Goal: Communication & Community: Answer question/provide support

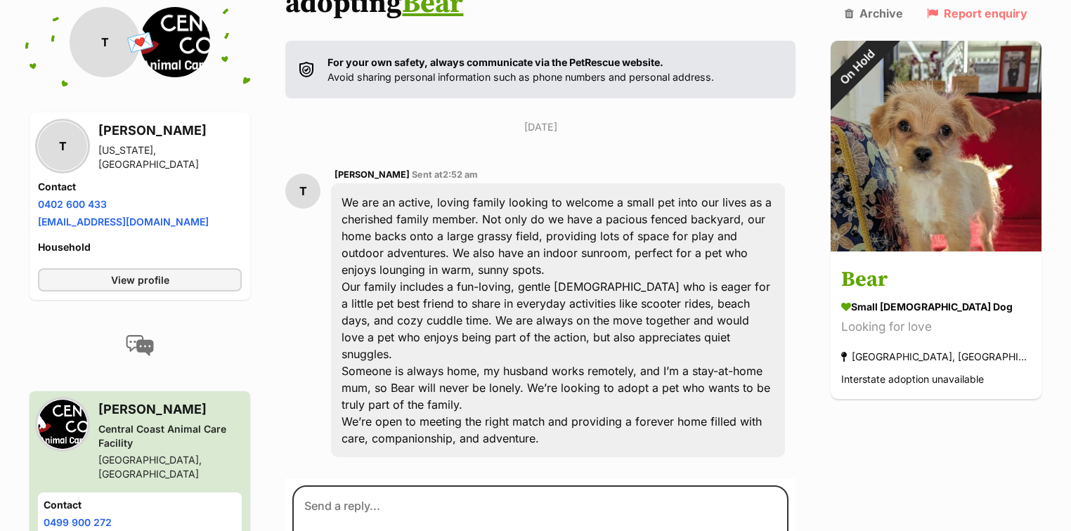
scroll to position [266, 0]
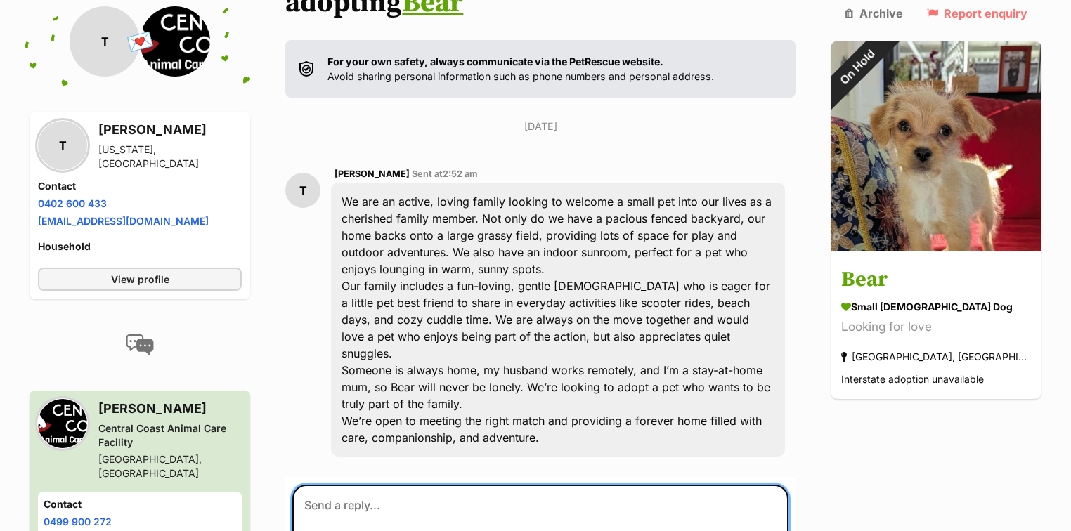
click at [328, 485] on textarea at bounding box center [540, 527] width 496 height 84
paste textarea "Thank you for your enquiry for our gorgeous boys. For all of our adoption appli…"
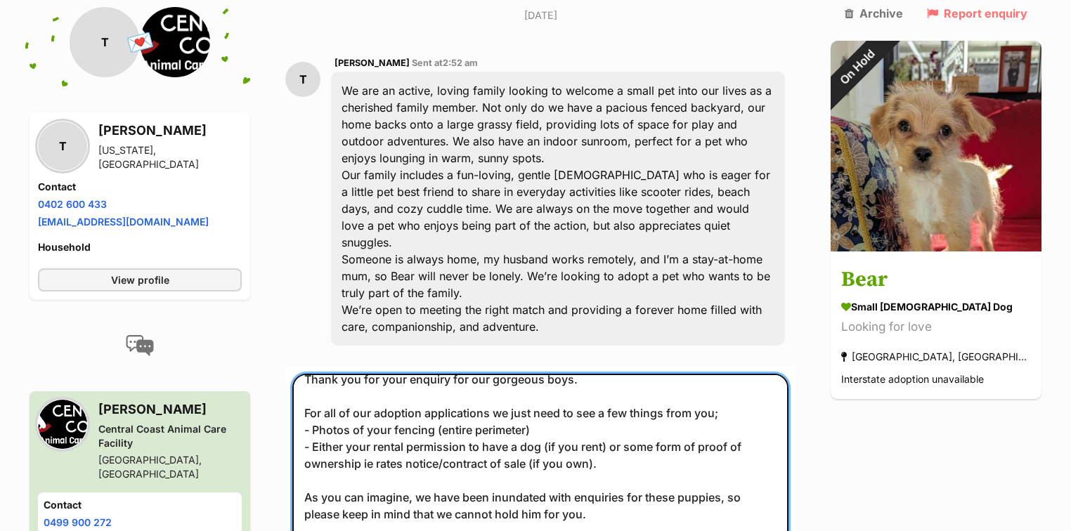
scroll to position [0, 0]
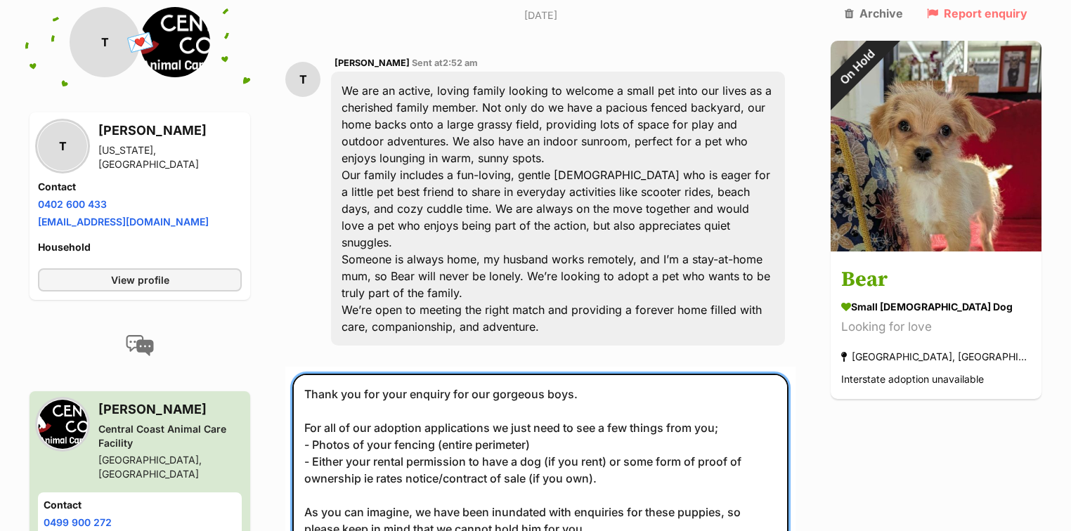
click at [321, 374] on textarea "Thank you for your enquiry for our gorgeous boys. For all of our adoption appli…" at bounding box center [540, 480] width 496 height 212
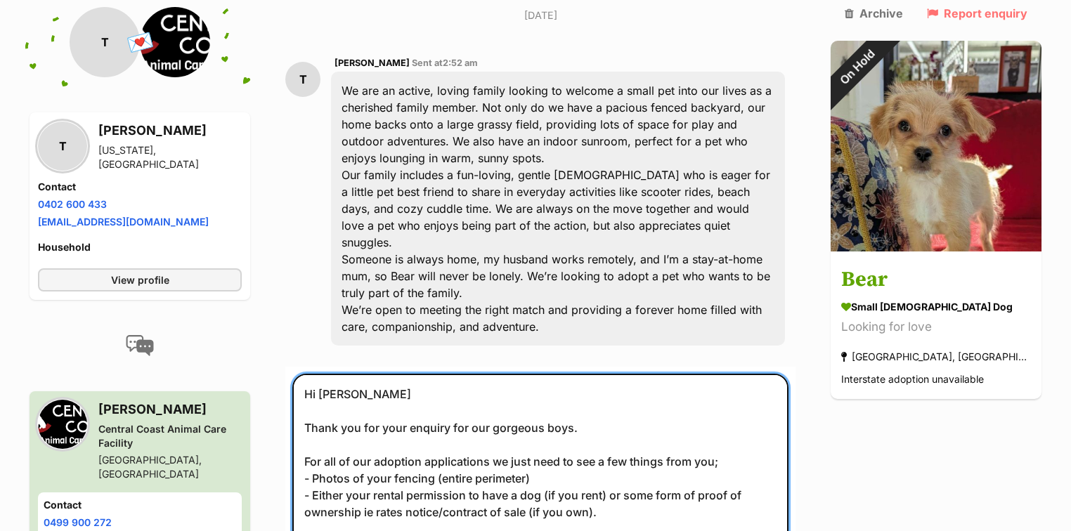
click at [583, 374] on textarea "Hi Taylor Thank you for your enquiry for our gorgeous boys. For all of our adop…" at bounding box center [540, 480] width 496 height 212
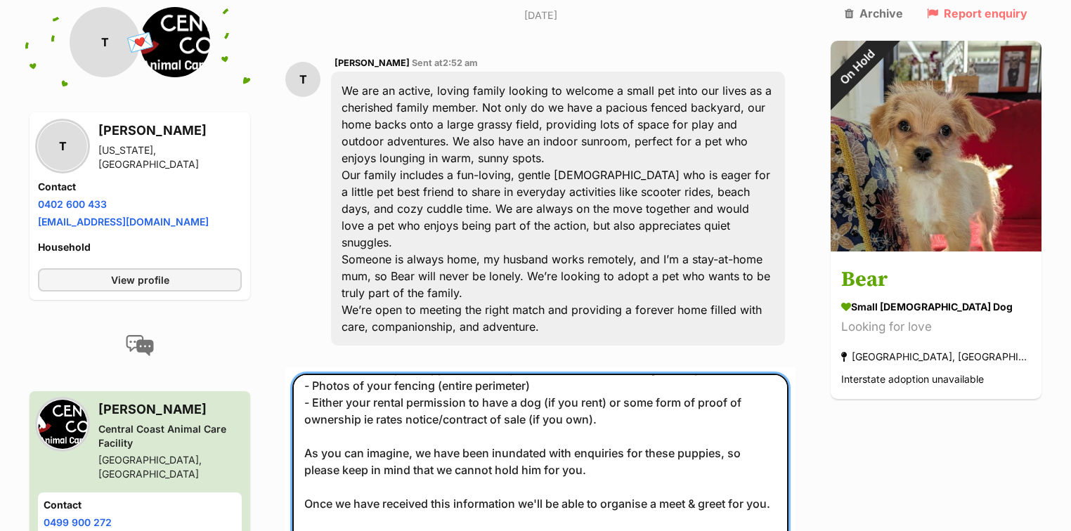
scroll to position [97, 0]
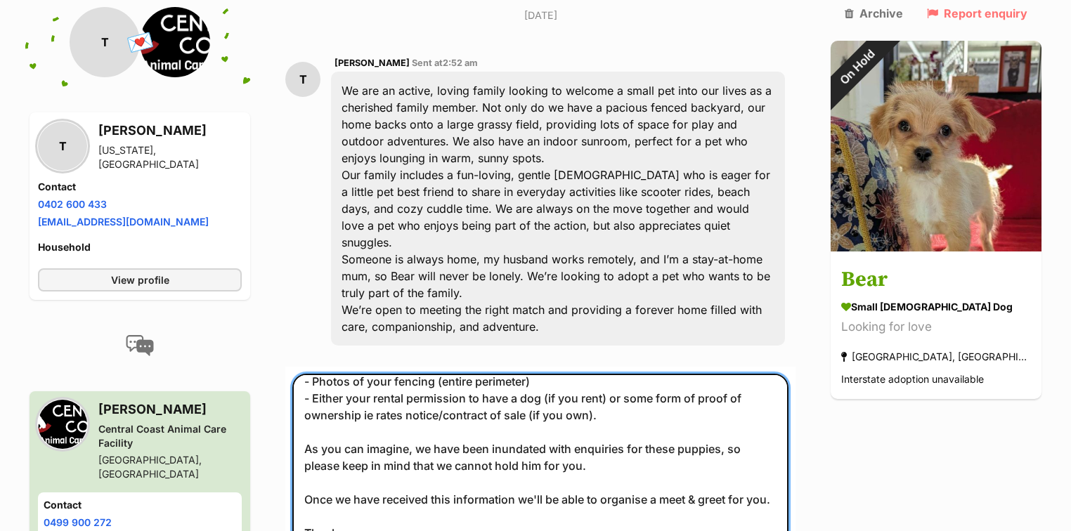
drag, startPoint x: 785, startPoint y: 446, endPoint x: 317, endPoint y: 445, distance: 467.5
click at [317, 445] on textarea "Hi Taylor Thank you for your enquiry for our gorgeous boy Bear. For all of our …" at bounding box center [540, 480] width 496 height 212
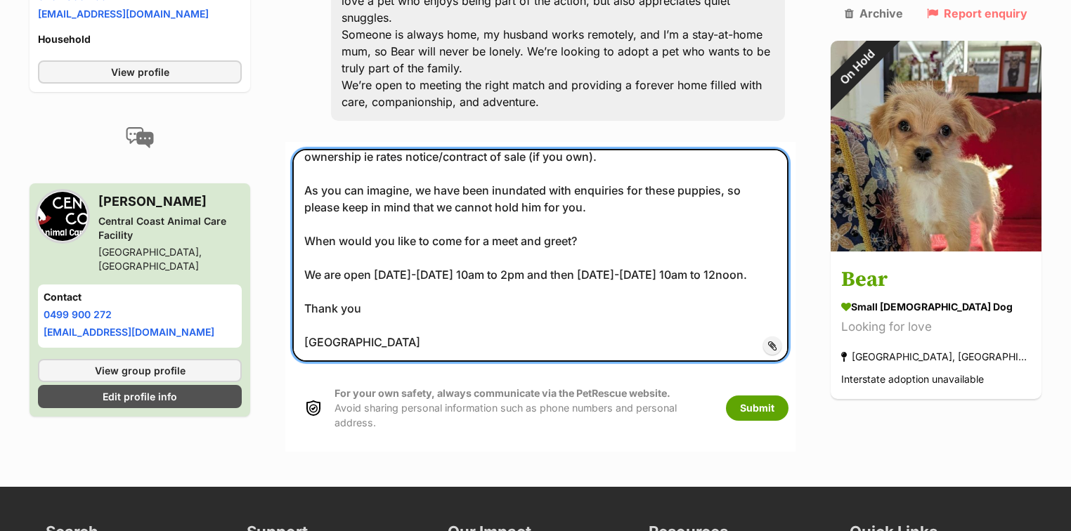
scroll to position [658, 0]
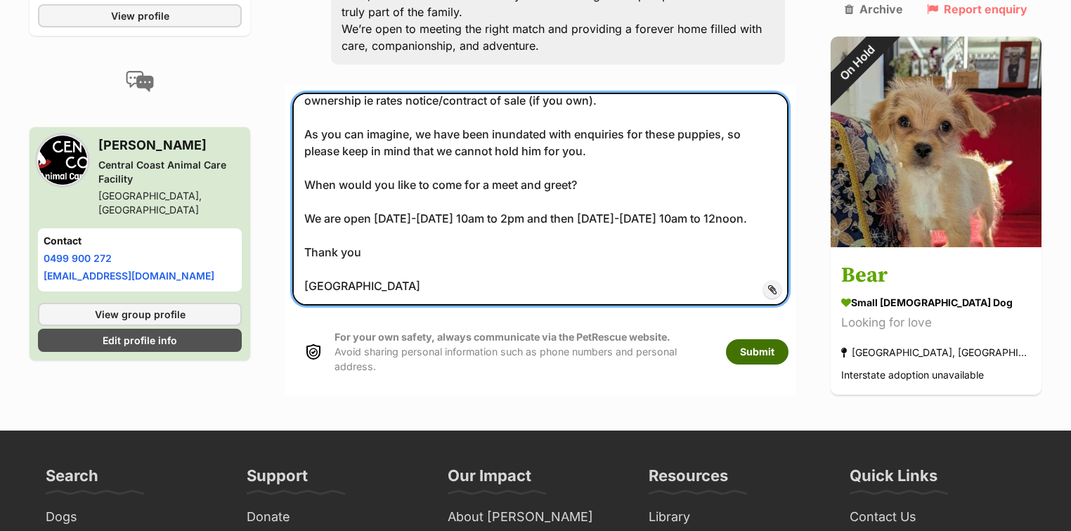
type textarea "Hi Taylor Thank you for your enquiry for our gorgeous boy Bear. For all of our …"
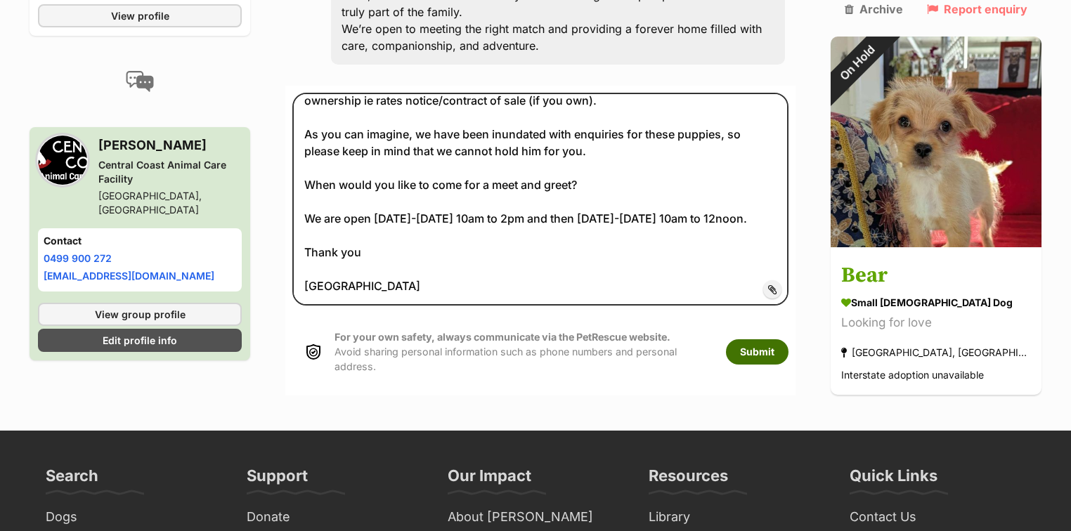
click at [789, 340] on button "Submit" at bounding box center [757, 352] width 63 height 25
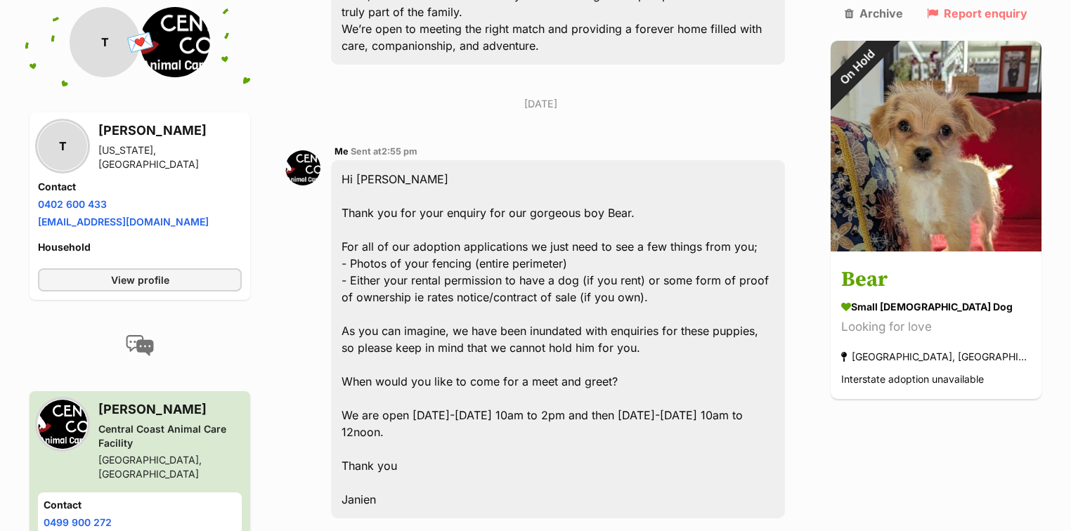
scroll to position [661, 0]
